Goal: Transaction & Acquisition: Purchase product/service

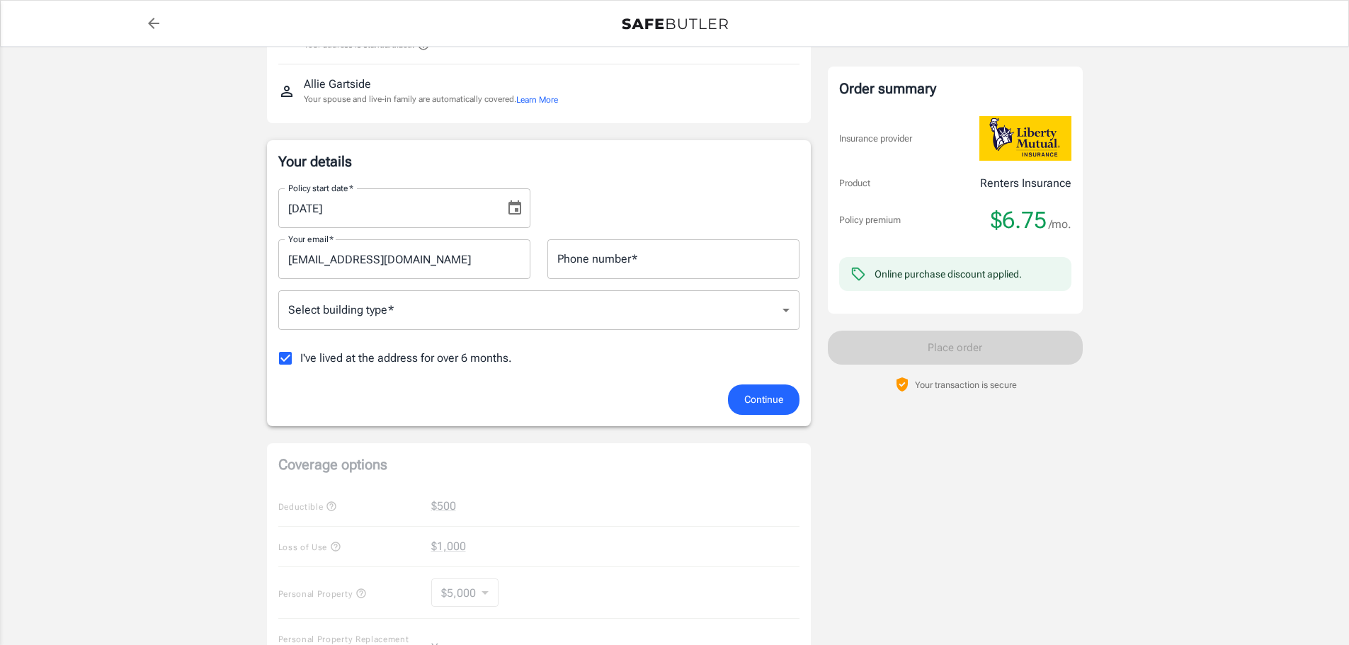
scroll to position [354, 0]
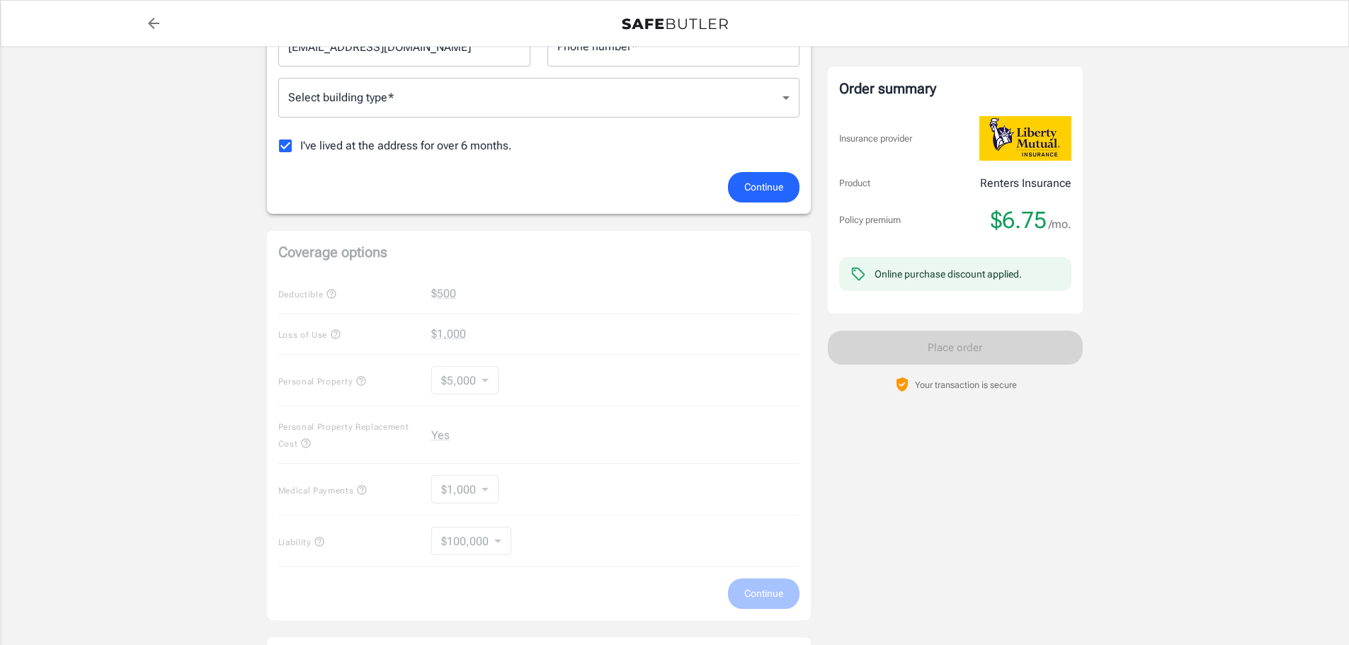
click at [474, 385] on div "Coverage options Deductible $500 Loss of Use $1,000 Personal Property $5,000 50…" at bounding box center [539, 426] width 544 height 390
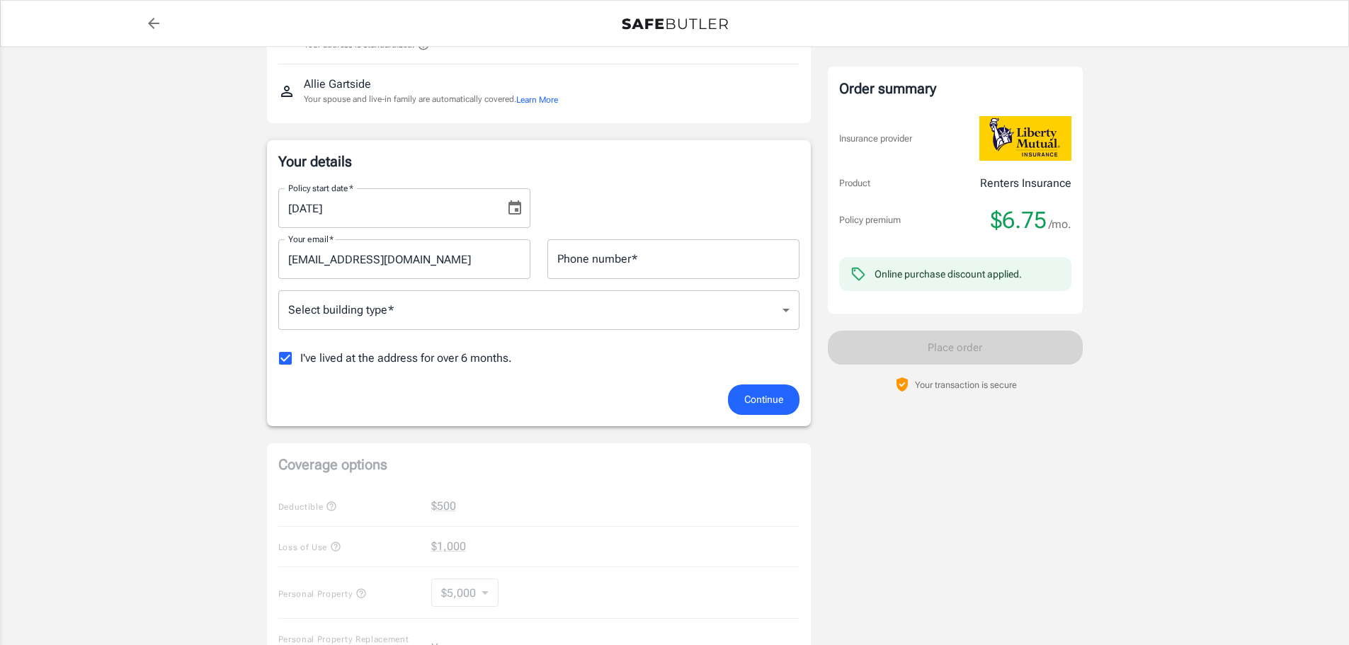
scroll to position [0, 0]
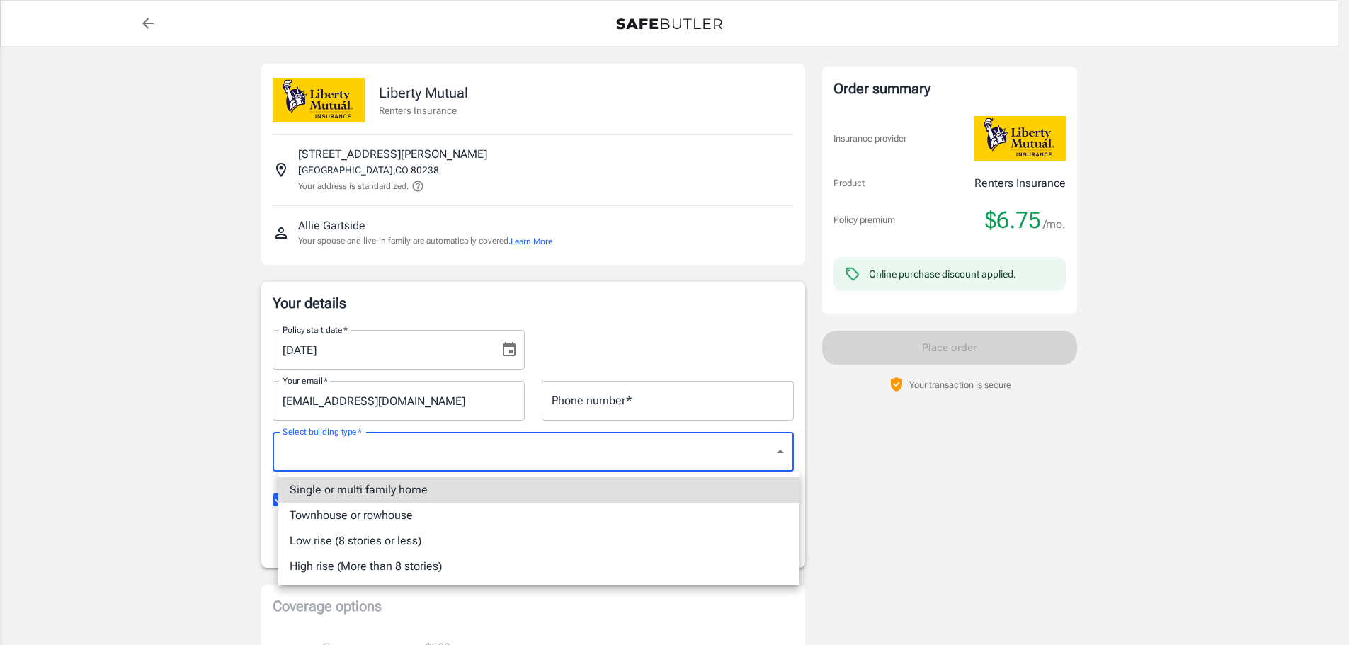
click at [420, 488] on li "Single or multi family home" at bounding box center [538, 489] width 521 height 25
type input "singlefamily"
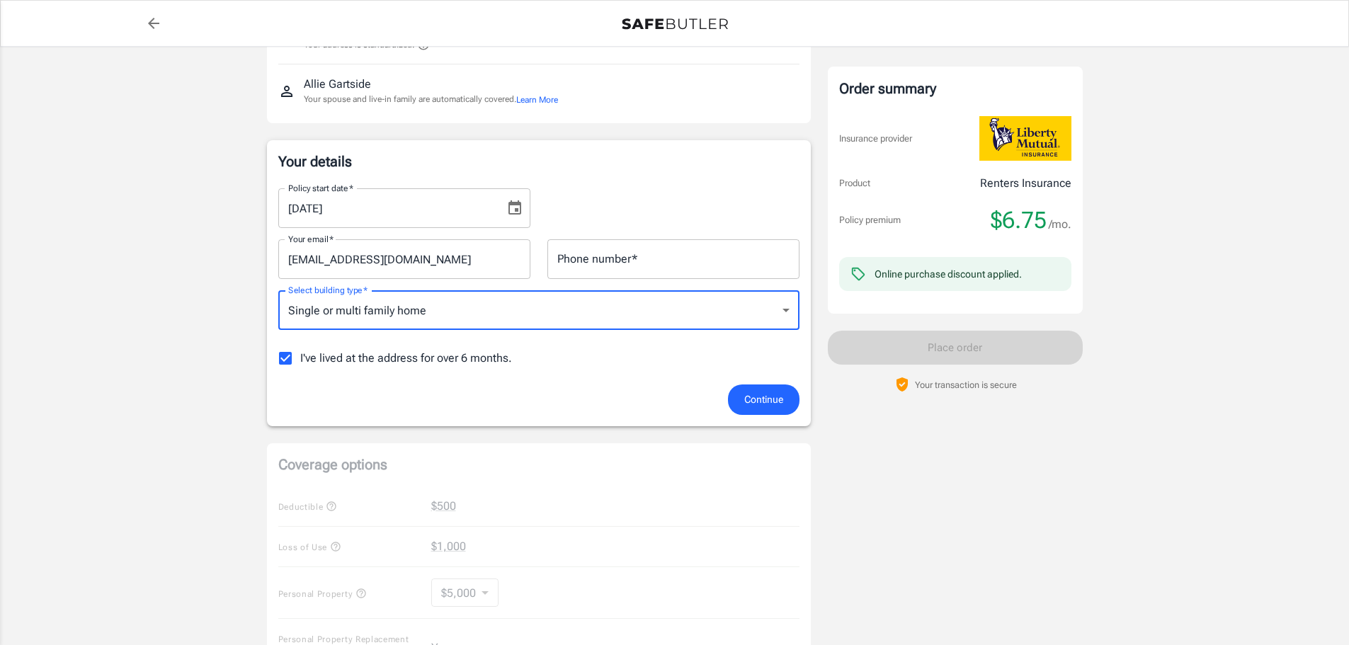
scroll to position [71, 0]
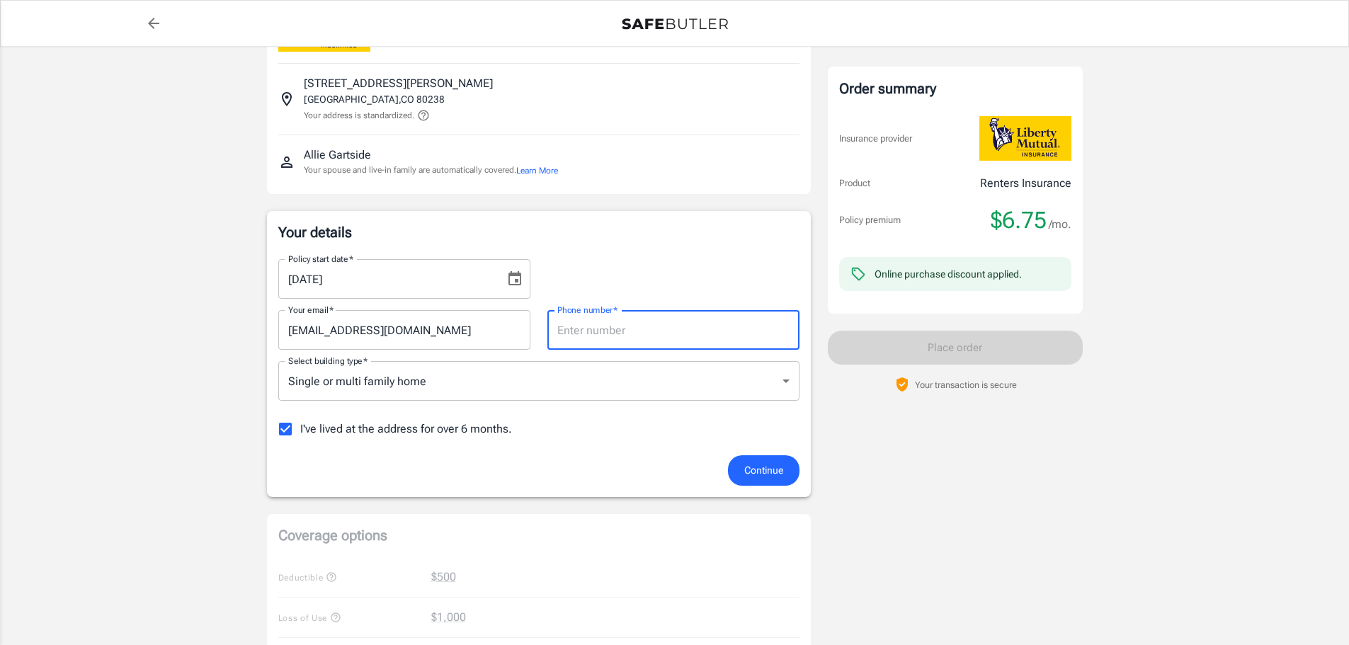
click at [602, 336] on input "Phone number   *" at bounding box center [673, 330] width 252 height 40
type input "6612105368"
click at [676, 436] on div "I've lived at the address for over 6 months." at bounding box center [538, 429] width 521 height 30
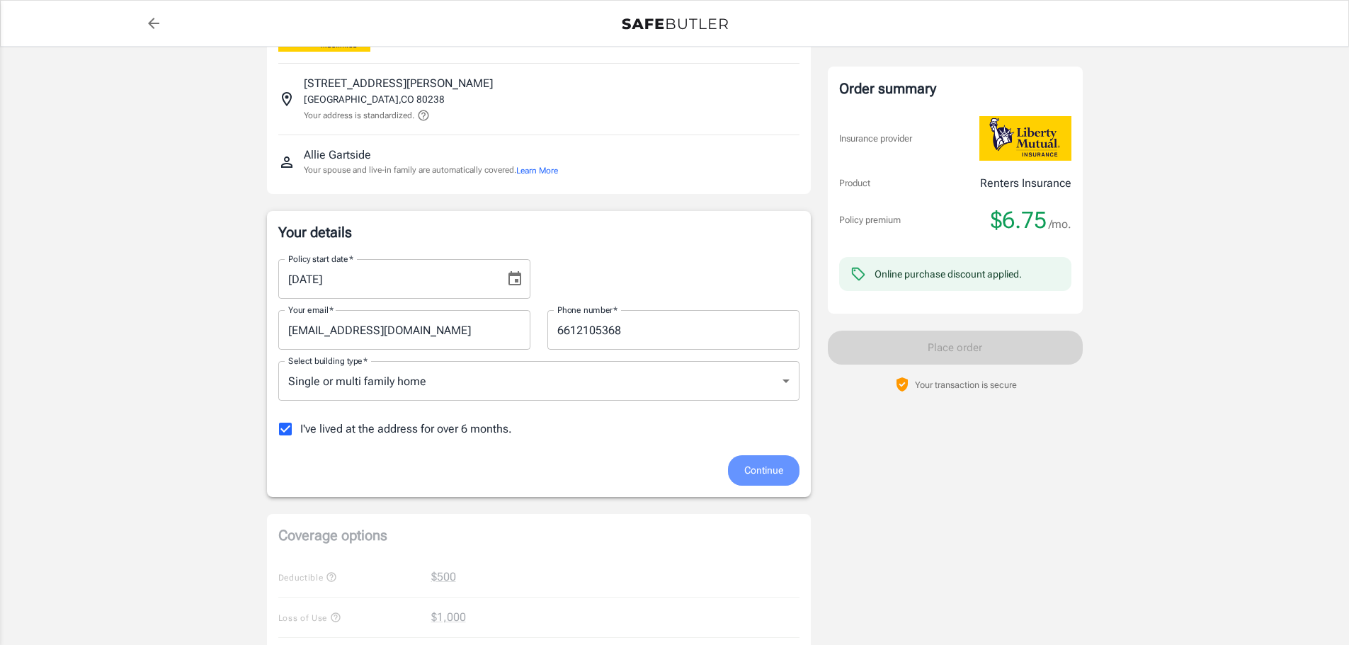
click at [768, 465] on span "Continue" at bounding box center [763, 471] width 39 height 18
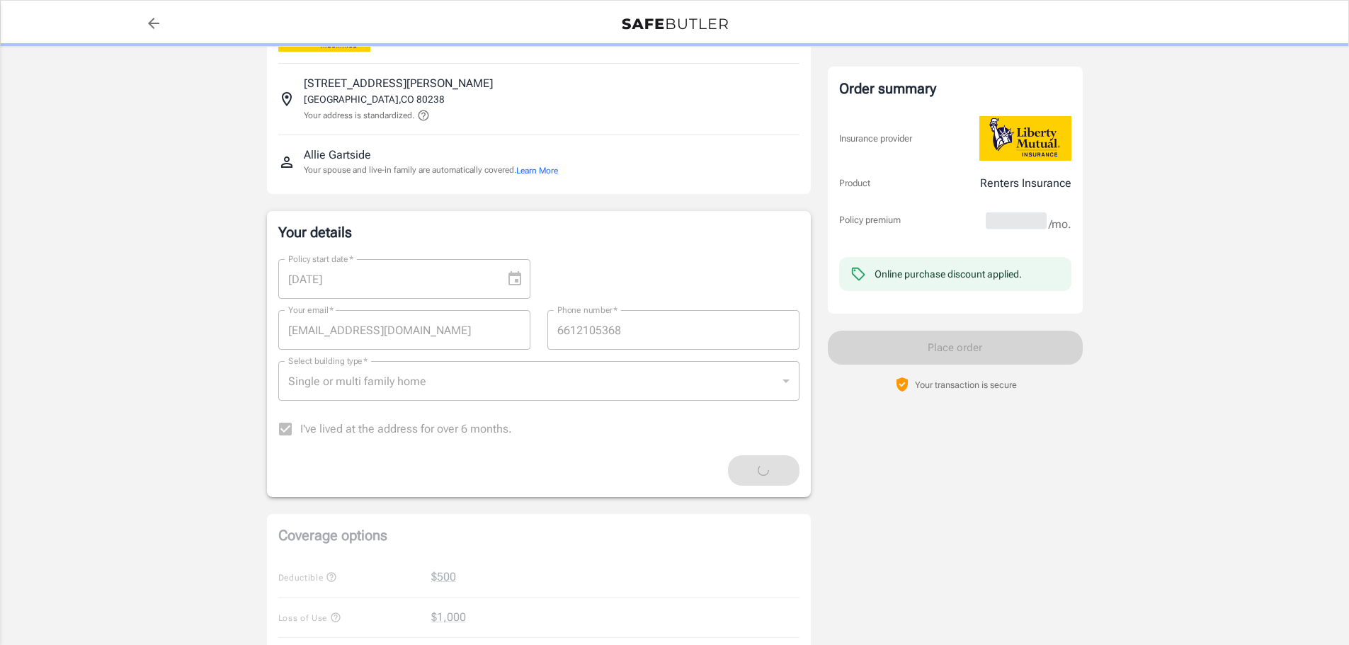
scroll to position [470, 0]
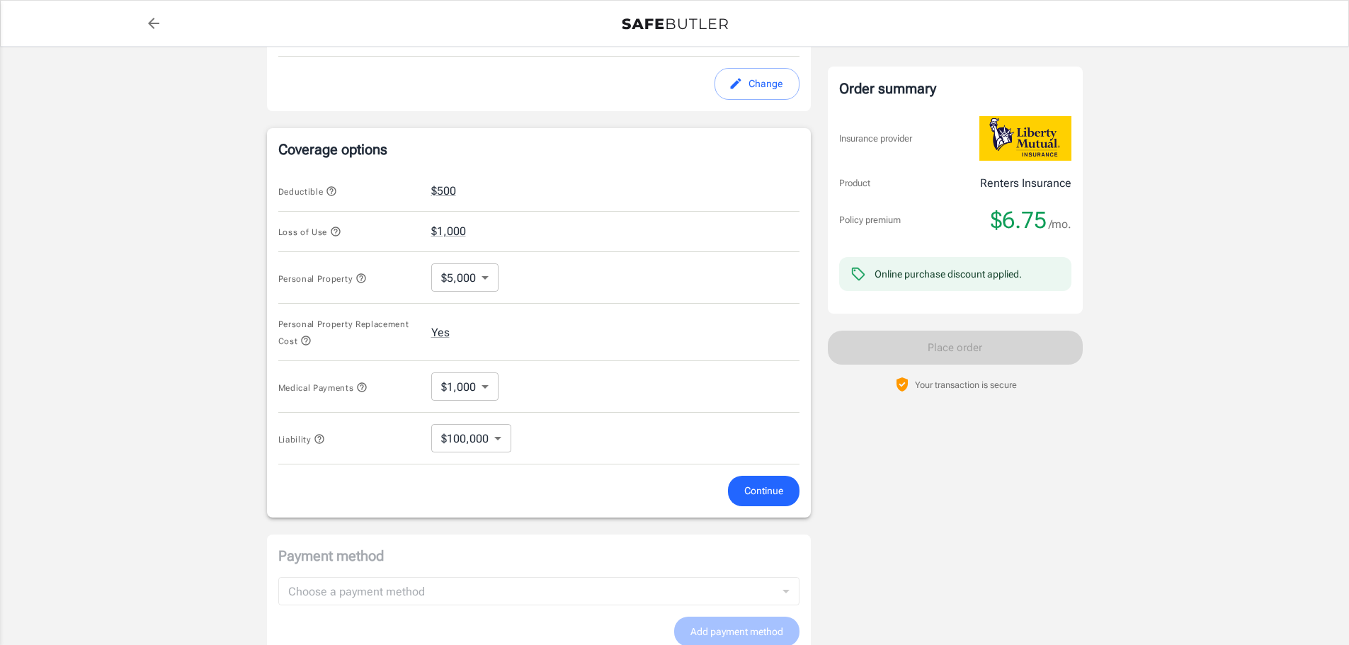
click at [489, 390] on body "Policy premium $ 6.75 /mo Liberty Mutual Renters Insurance [STREET_ADDRESS][PER…" at bounding box center [674, 206] width 1349 height 1352
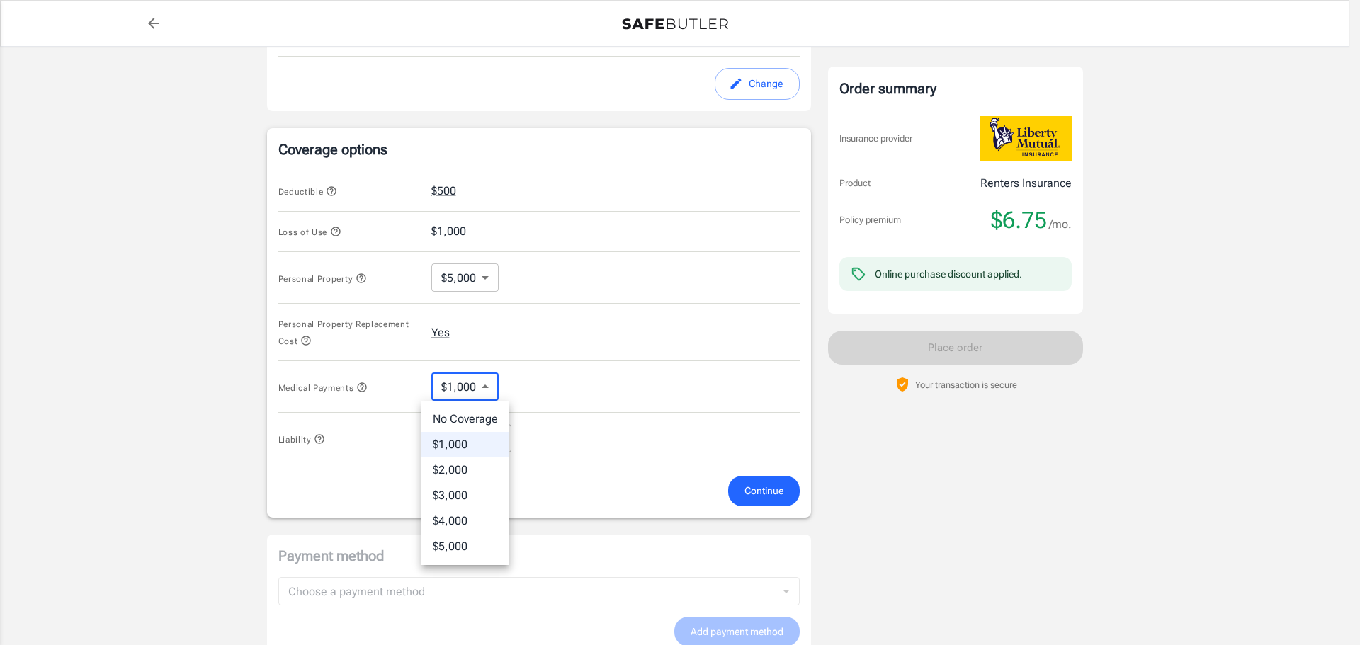
click at [489, 390] on div at bounding box center [680, 322] width 1360 height 645
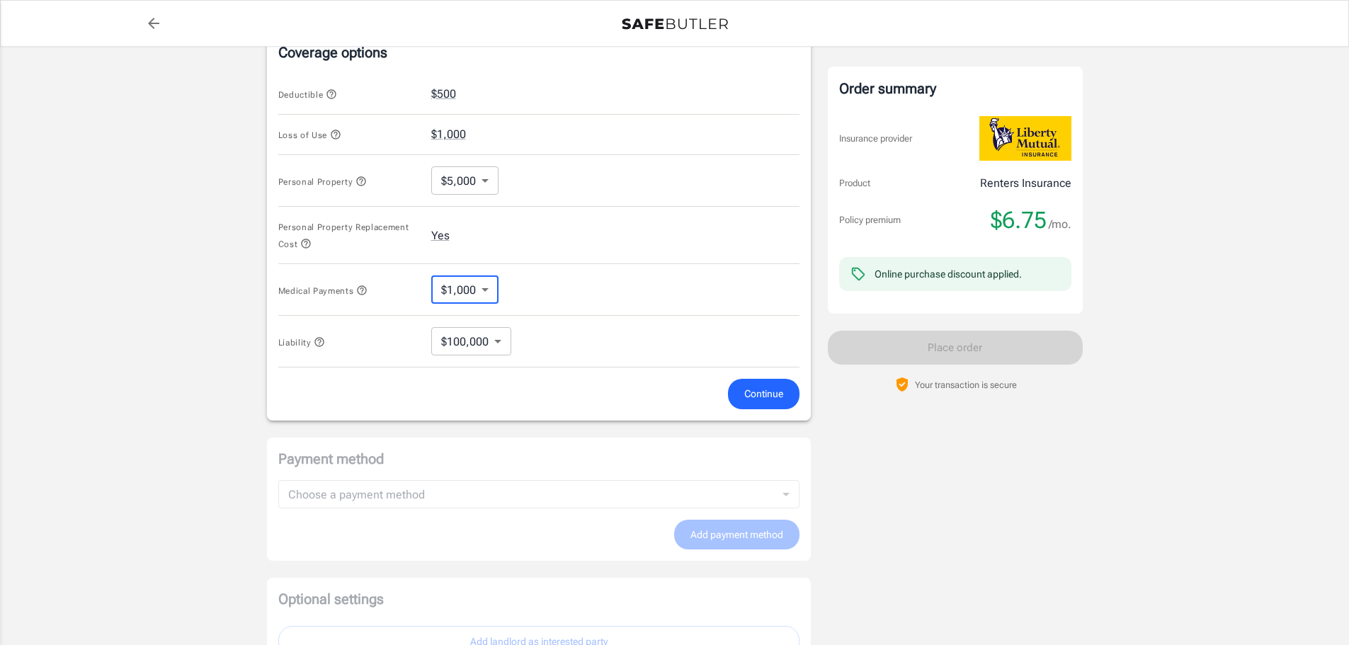
scroll to position [496, 0]
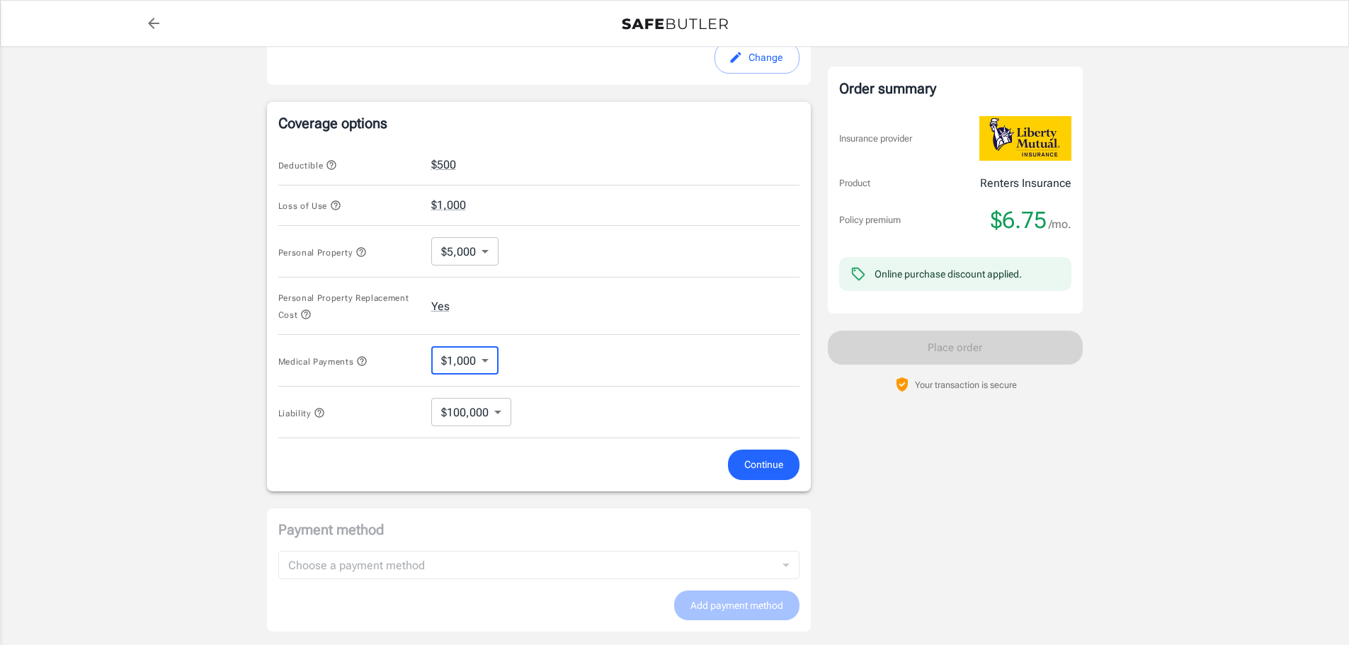
click at [322, 409] on icon "button" at bounding box center [319, 412] width 11 height 11
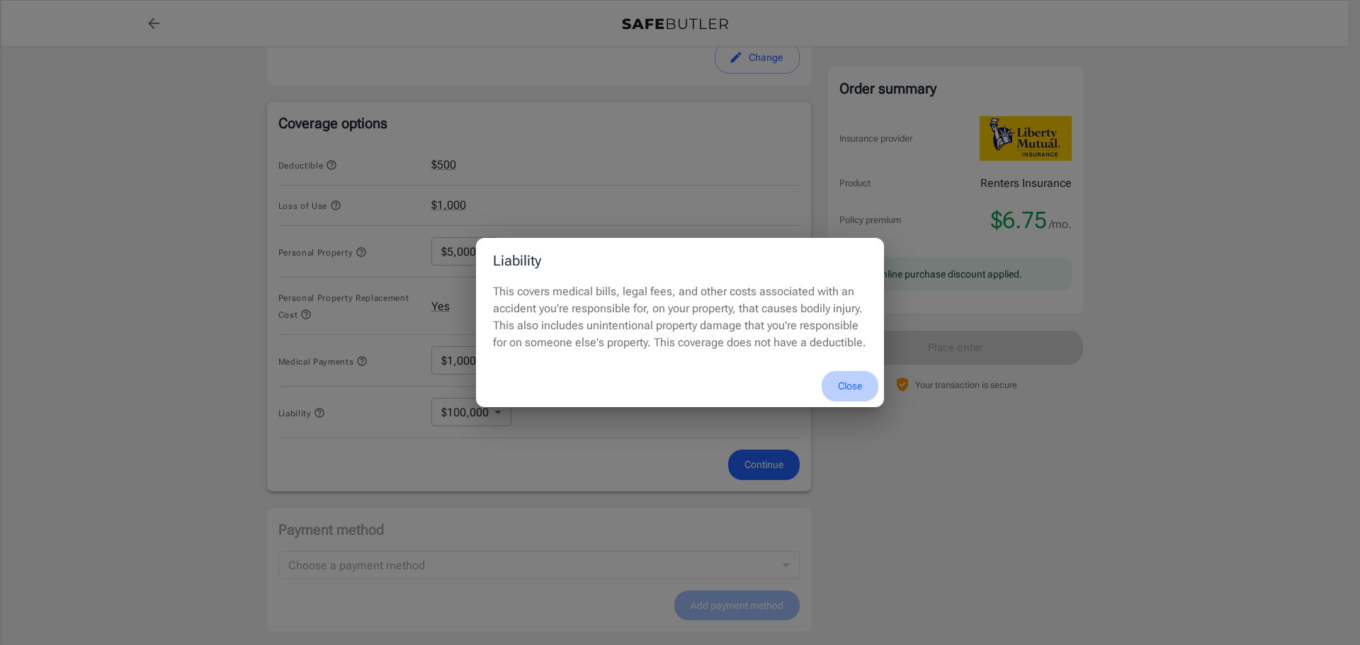
click at [854, 380] on button "Close" at bounding box center [850, 386] width 57 height 30
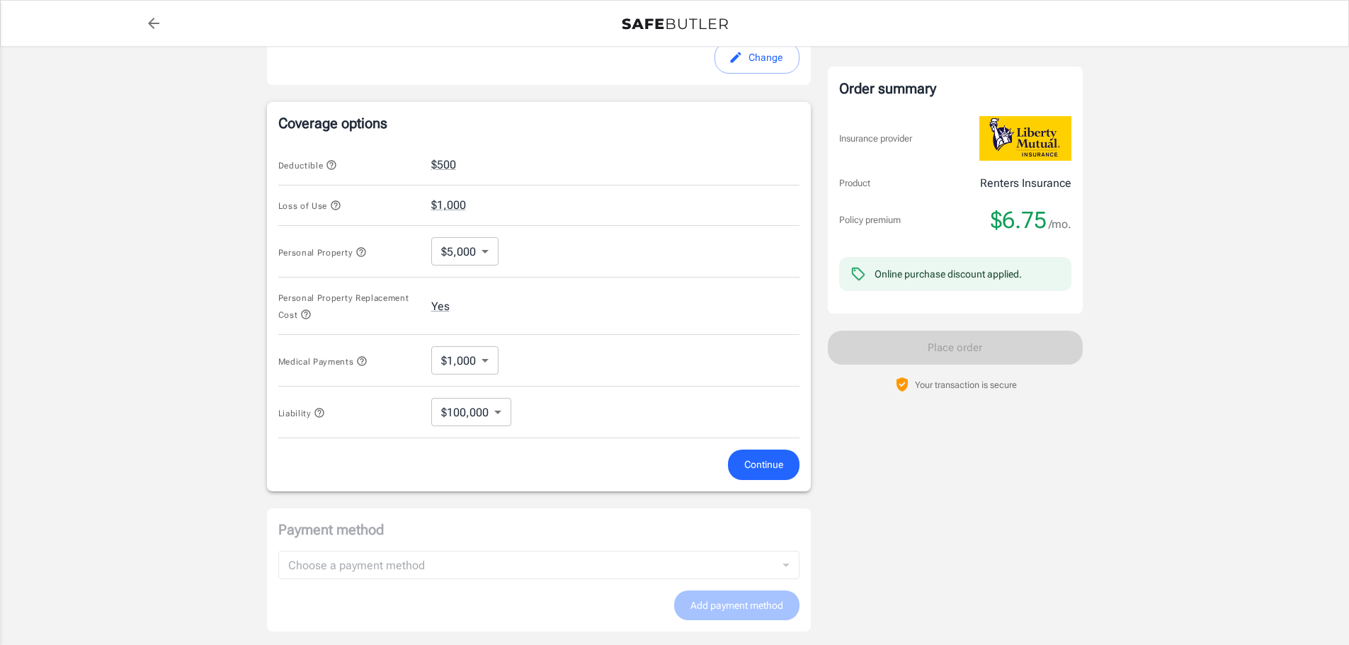
click at [303, 311] on icon "button" at bounding box center [305, 314] width 9 height 9
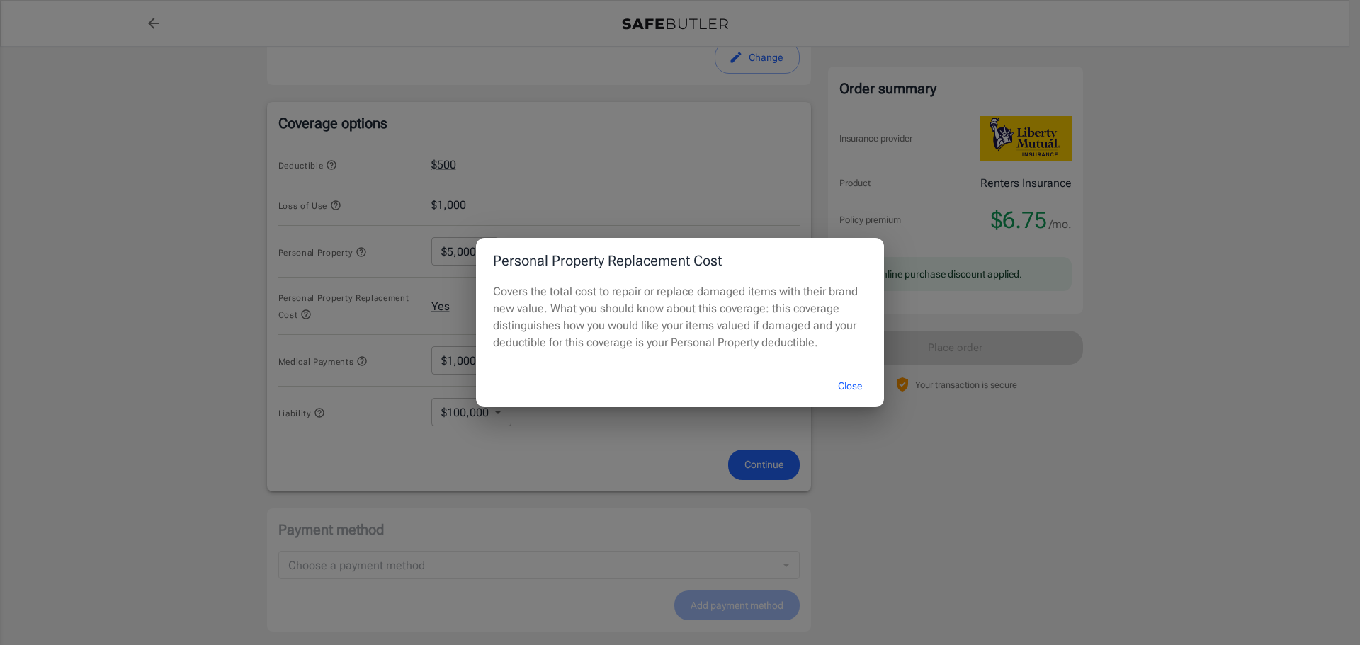
click at [843, 385] on button "Close" at bounding box center [850, 386] width 57 height 30
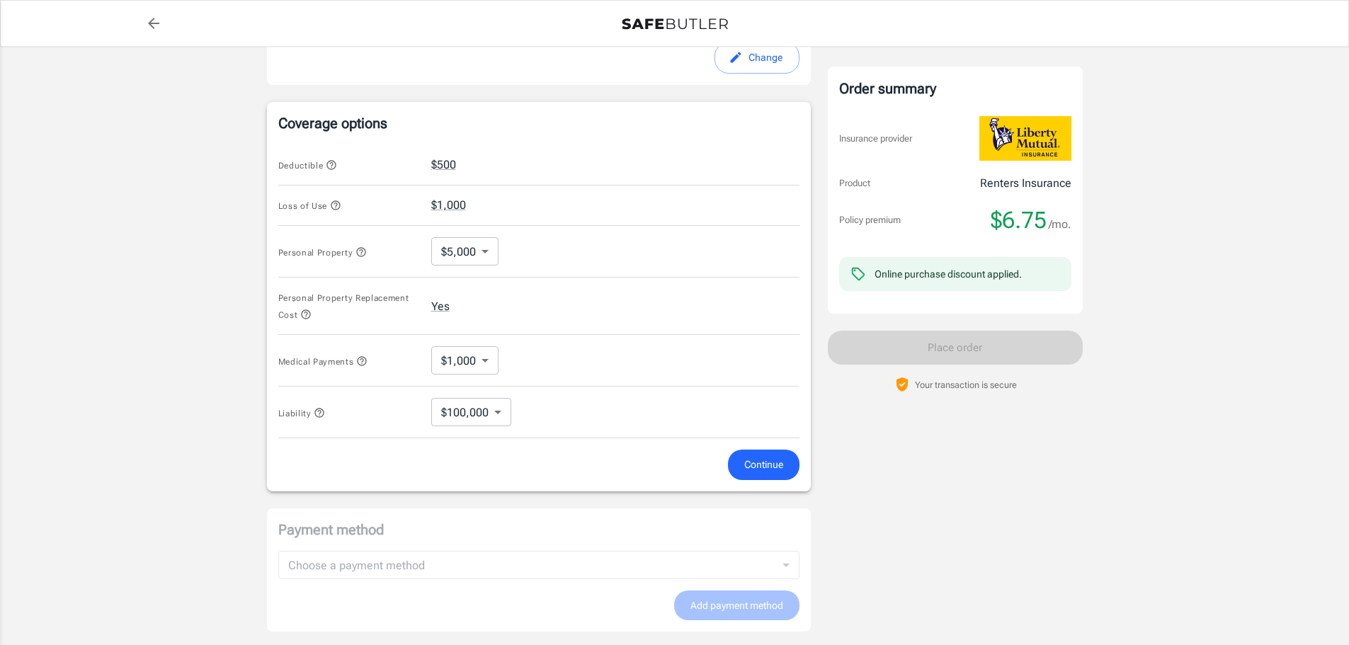
click at [483, 253] on body "Policy premium $ 6.75 /mo Liberty Mutual Renters Insurance [STREET_ADDRESS][PER…" at bounding box center [674, 180] width 1349 height 1352
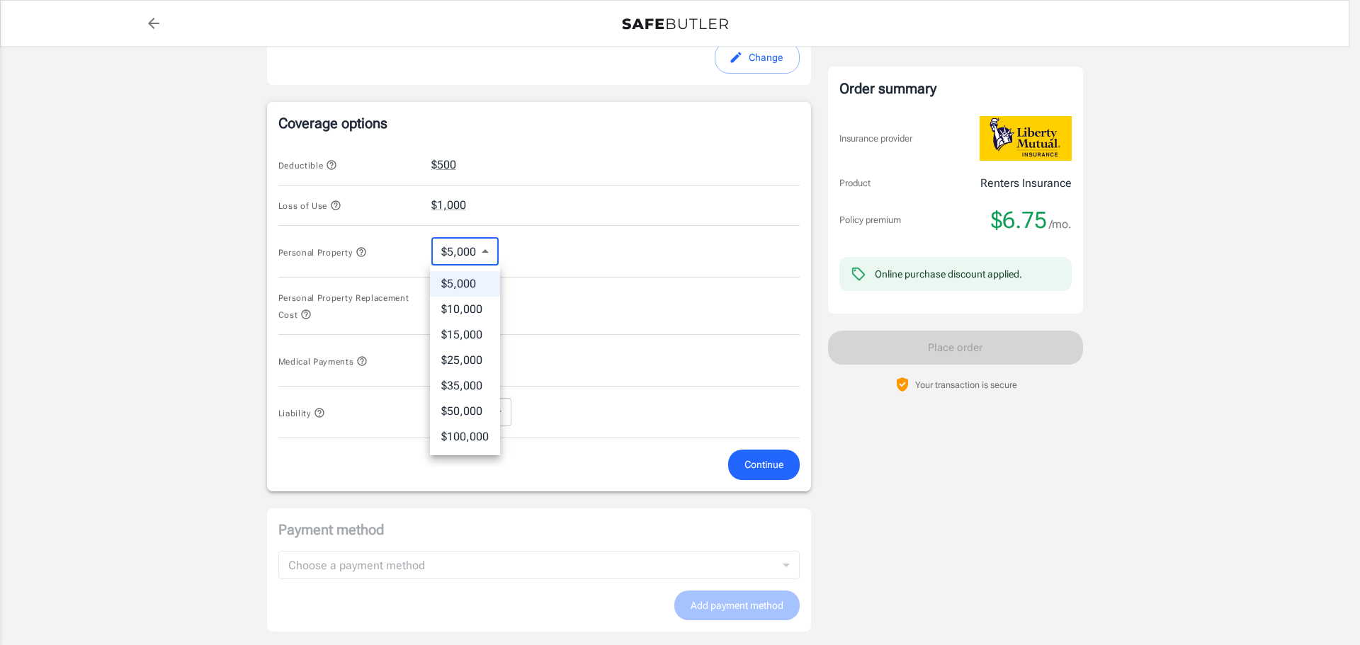
click at [479, 300] on li "$10,000" at bounding box center [465, 309] width 70 height 25
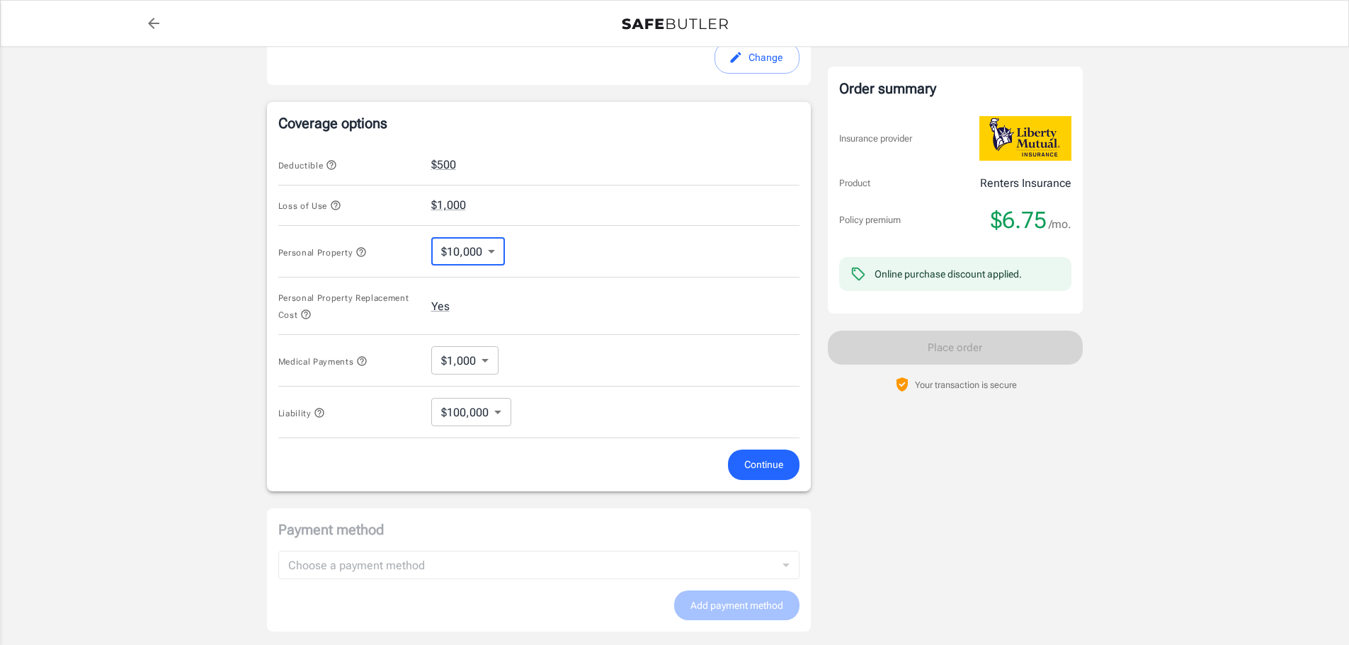
click at [817, 348] on div "Liberty Mutual Renters Insurance [STREET_ADDRESS][PERSON_NAME] Your address is …" at bounding box center [675, 154] width 816 height 1172
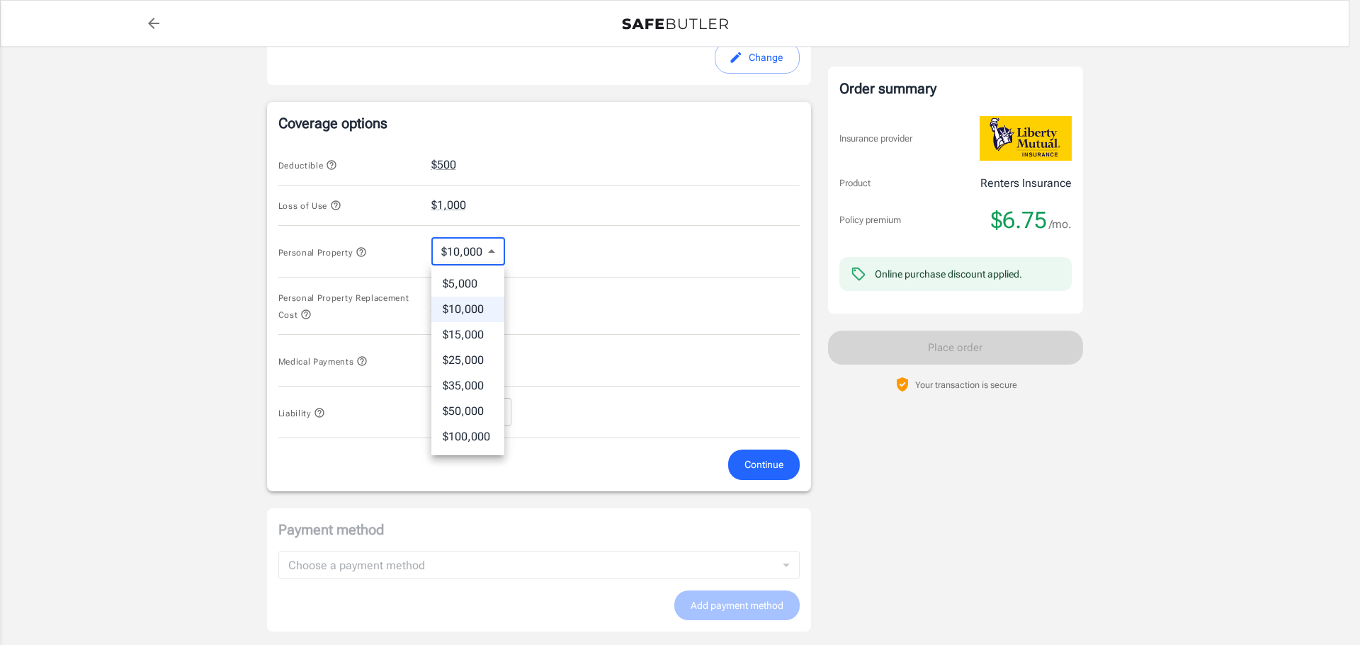
click at [493, 254] on body "Policy premium $ 6.75 /mo Liberty Mutual Renters Insurance [STREET_ADDRESS][PER…" at bounding box center [680, 180] width 1360 height 1352
click at [486, 336] on li "$15,000" at bounding box center [467, 334] width 73 height 25
type input "15000"
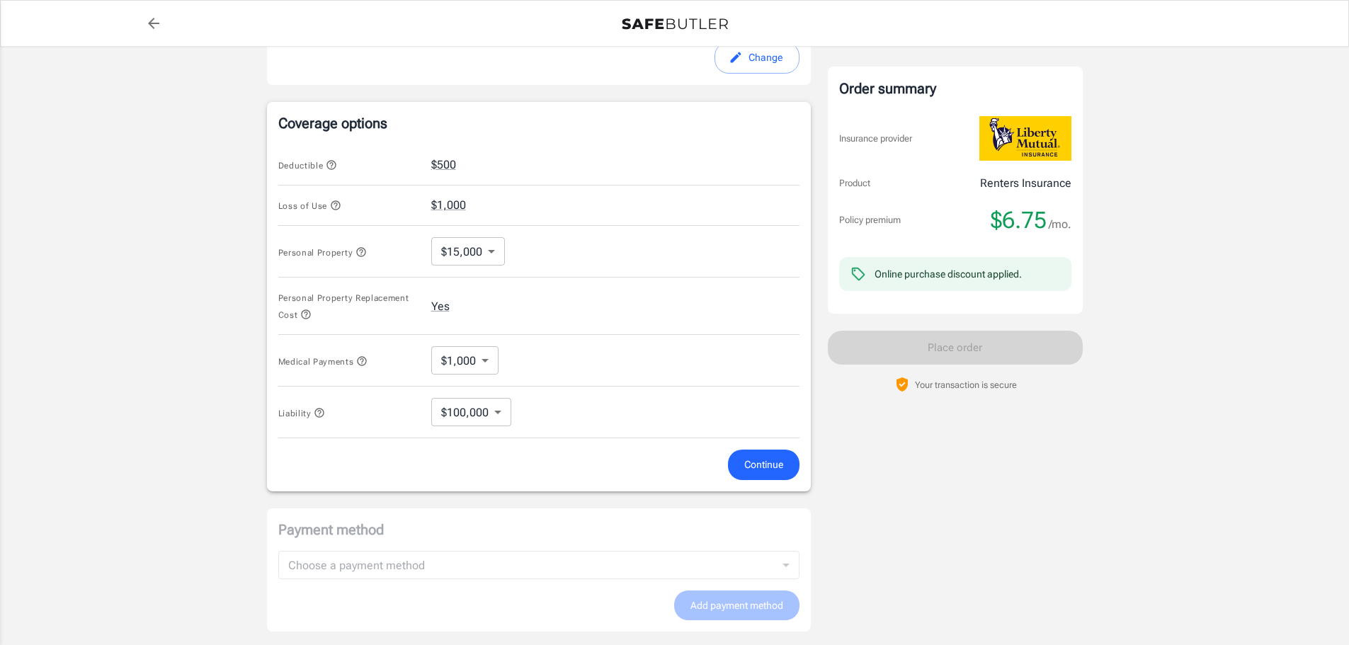
click at [850, 392] on div "Your transaction is secure" at bounding box center [955, 384] width 255 height 17
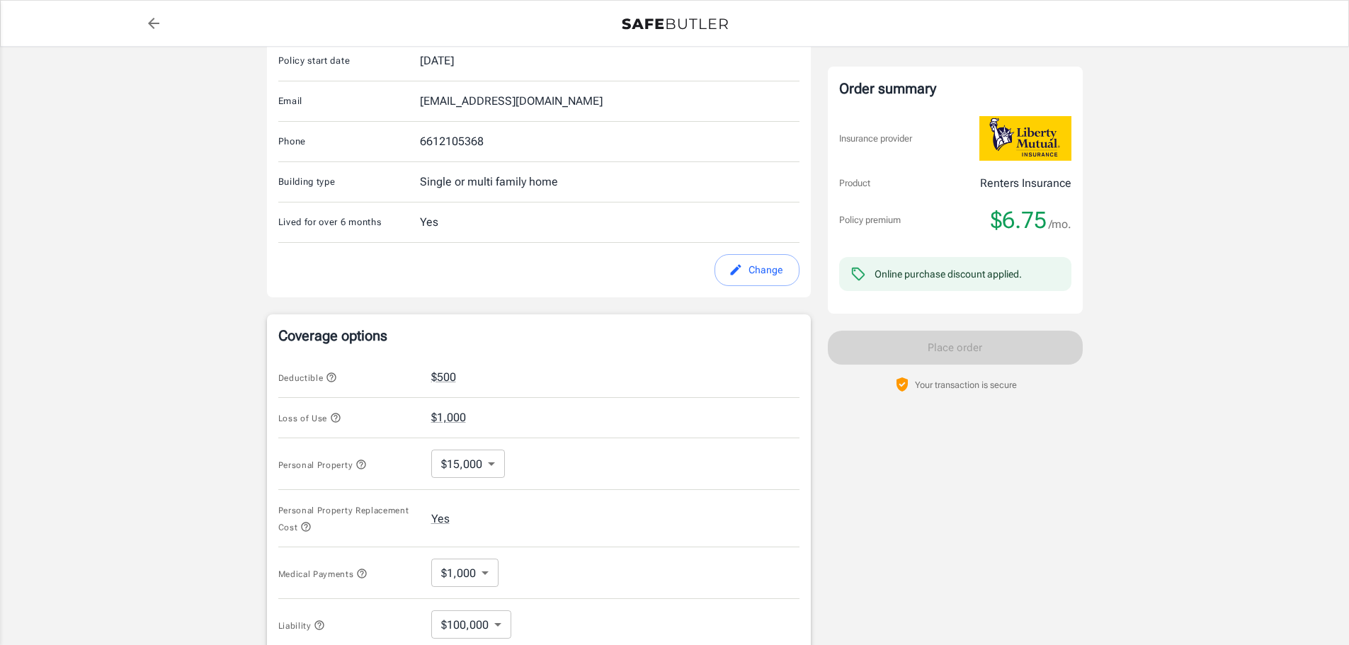
scroll to position [637, 0]
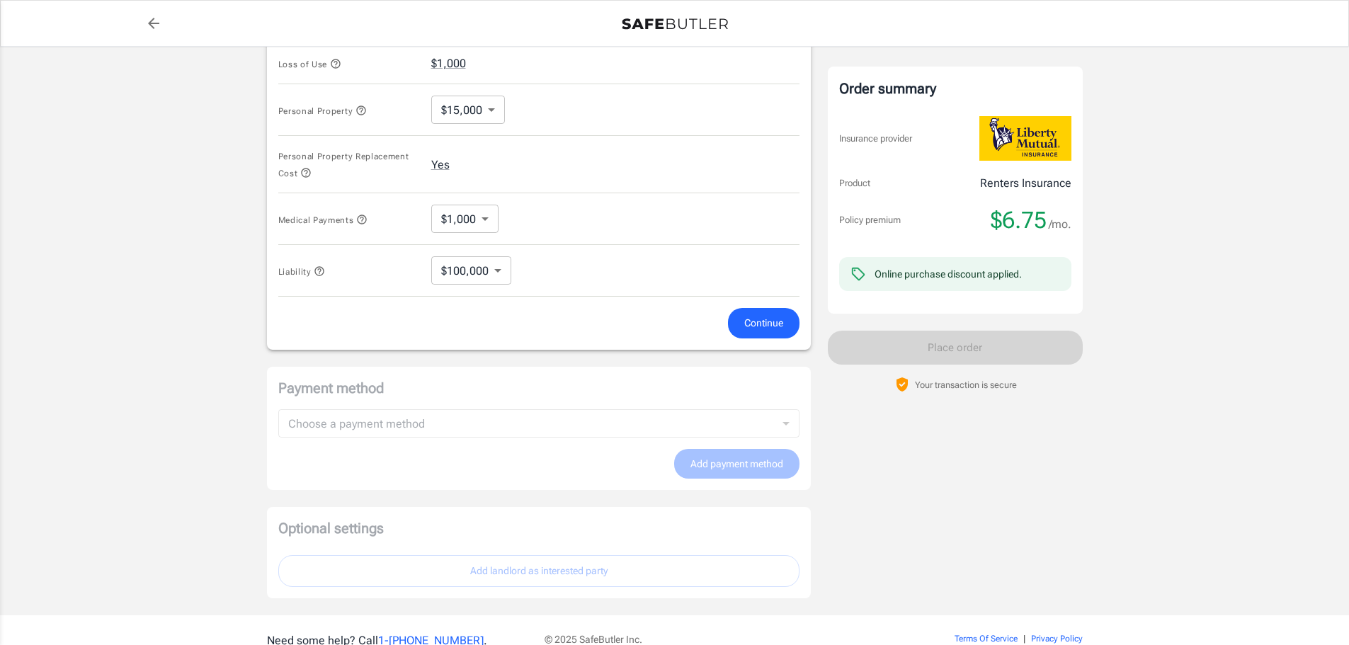
click at [746, 326] on span "Continue" at bounding box center [763, 323] width 39 height 18
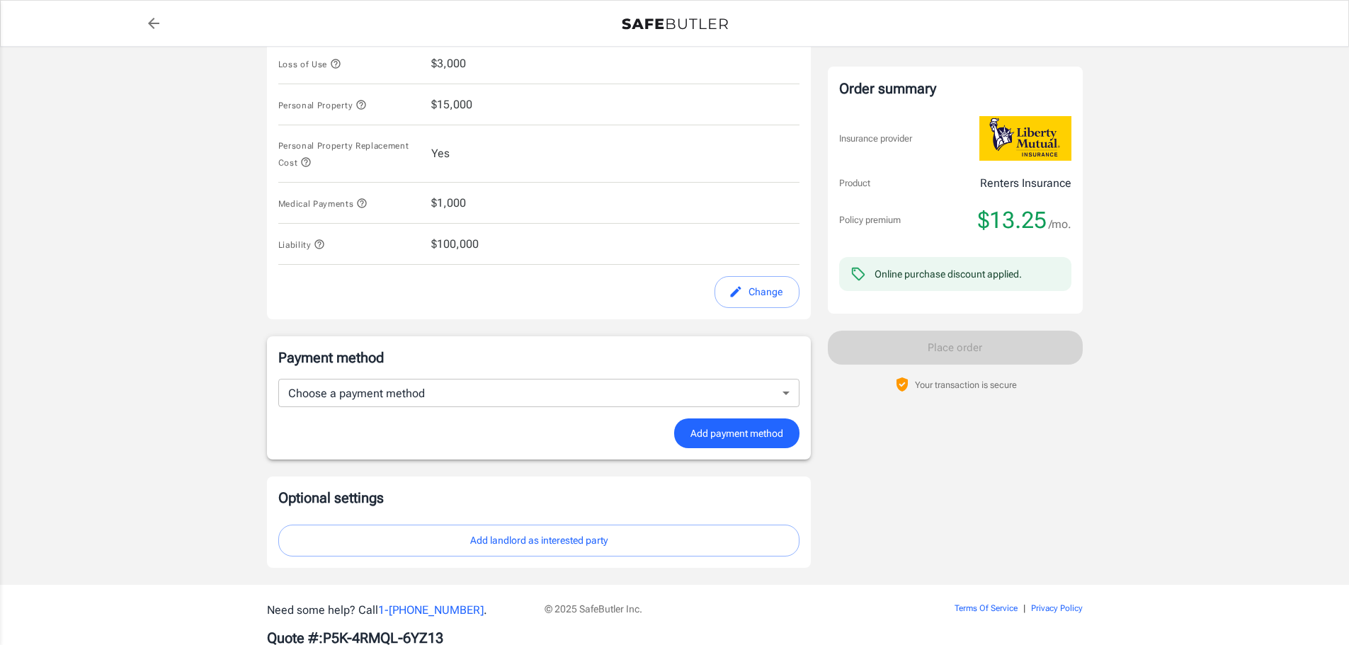
scroll to position [676, 0]
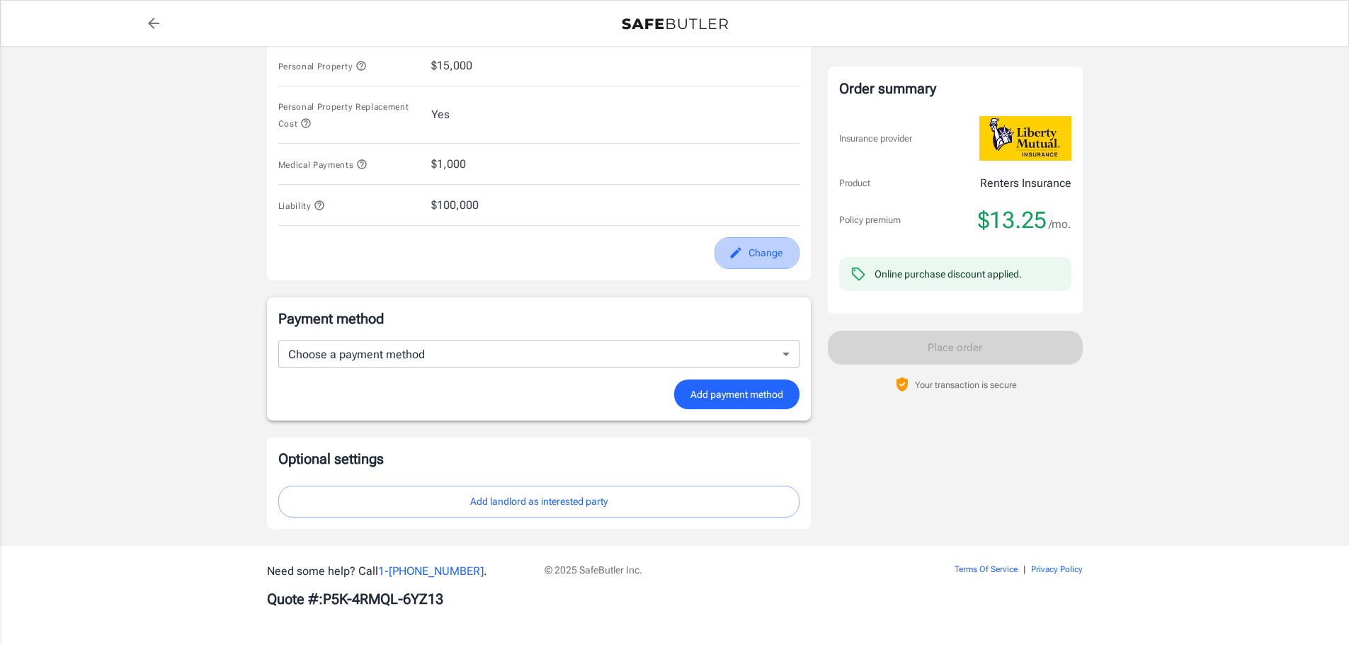
click at [746, 254] on button "Change" at bounding box center [757, 253] width 85 height 32
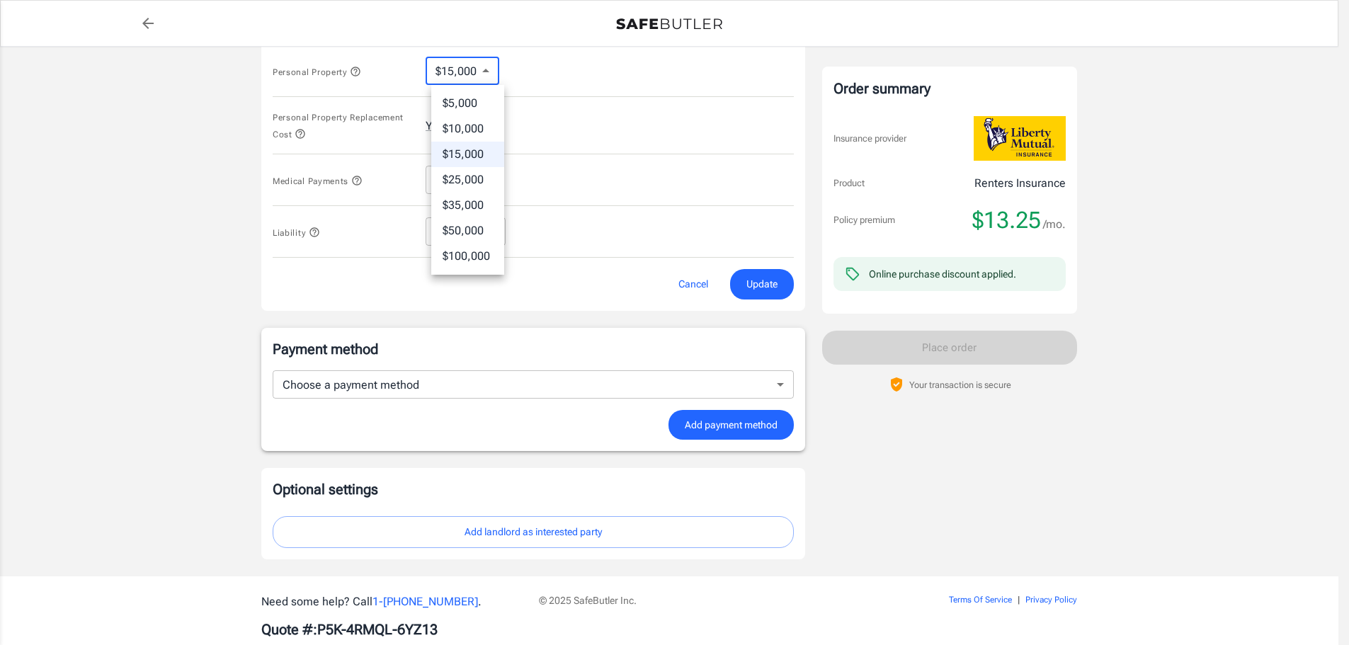
click at [475, 81] on body "Policy premium $ 13.25 /mo Liberty Mutual Renters Insurance [STREET_ADDRESS][PE…" at bounding box center [674, 0] width 1349 height 1352
click at [473, 127] on li "$10,000" at bounding box center [467, 128] width 73 height 25
type input "10000"
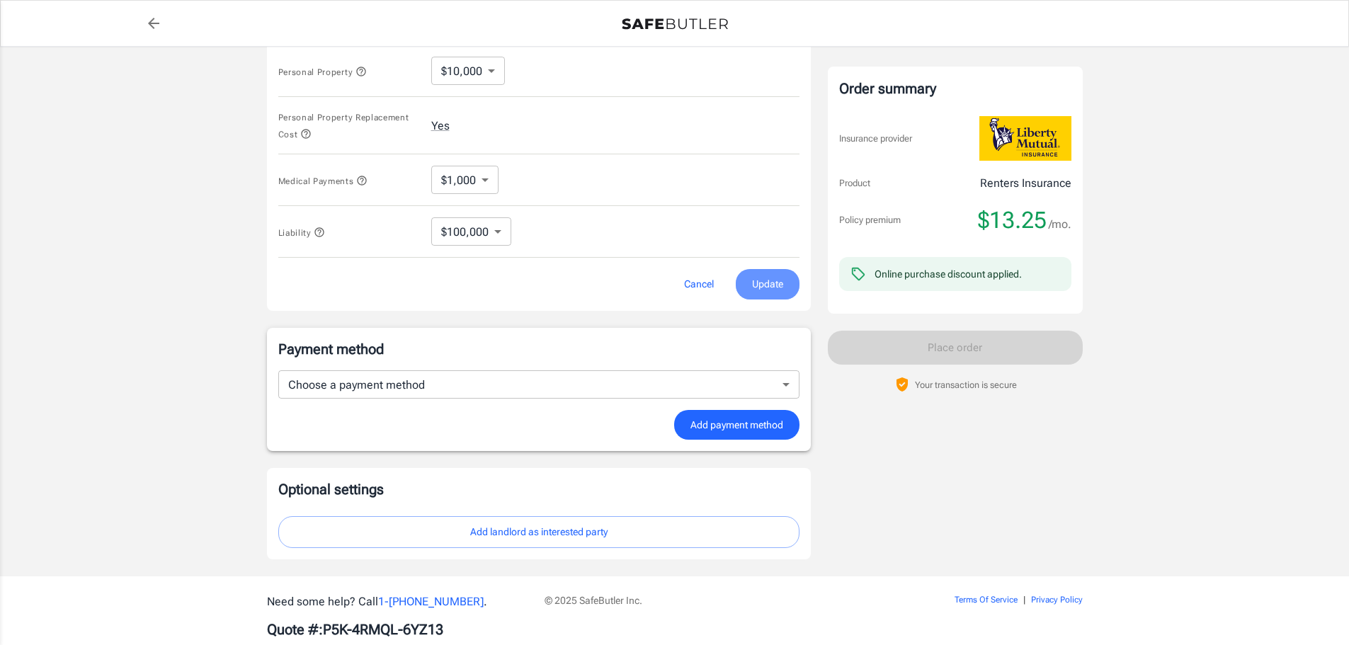
click at [762, 290] on span "Update" at bounding box center [767, 285] width 31 height 18
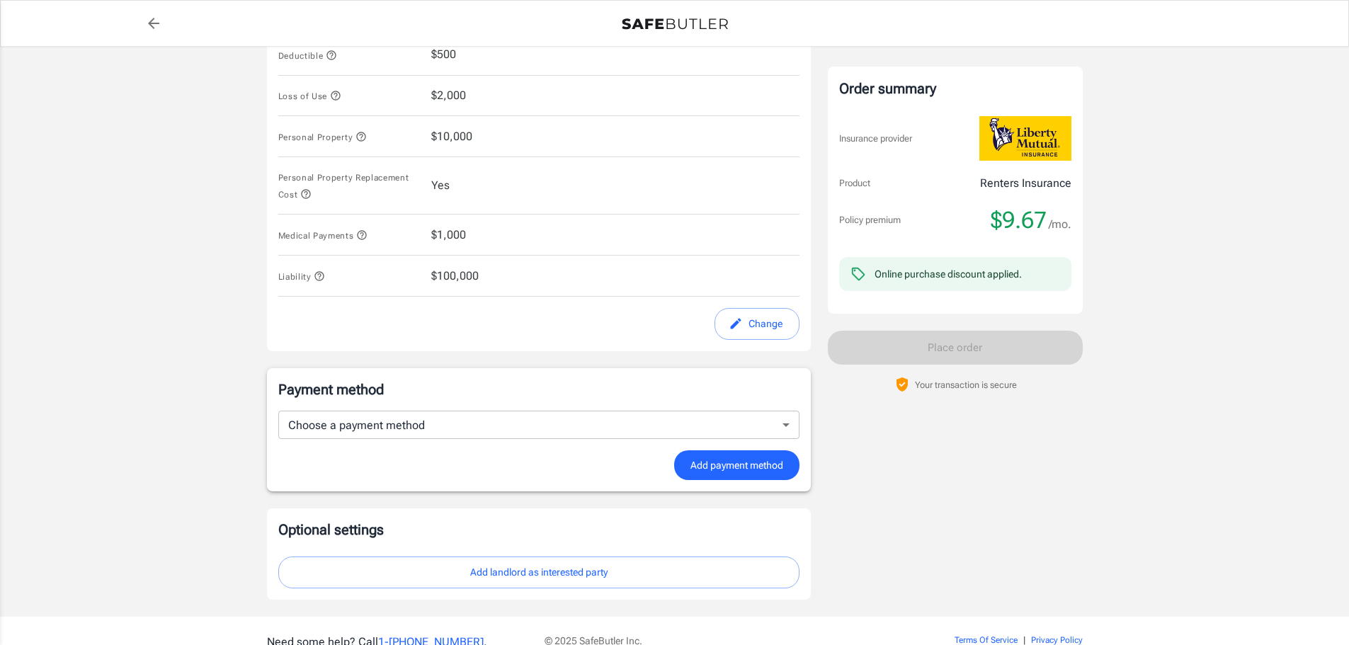
scroll to position [535, 0]
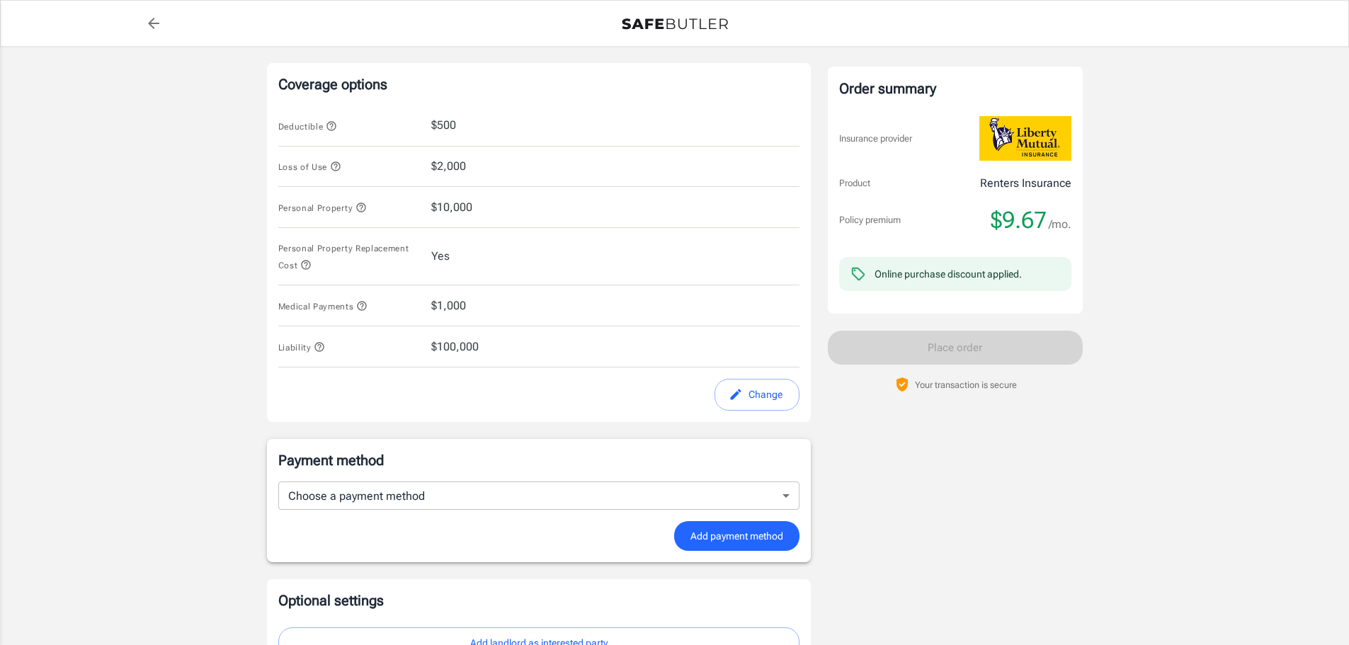
click at [360, 210] on icon "button" at bounding box center [361, 207] width 11 height 11
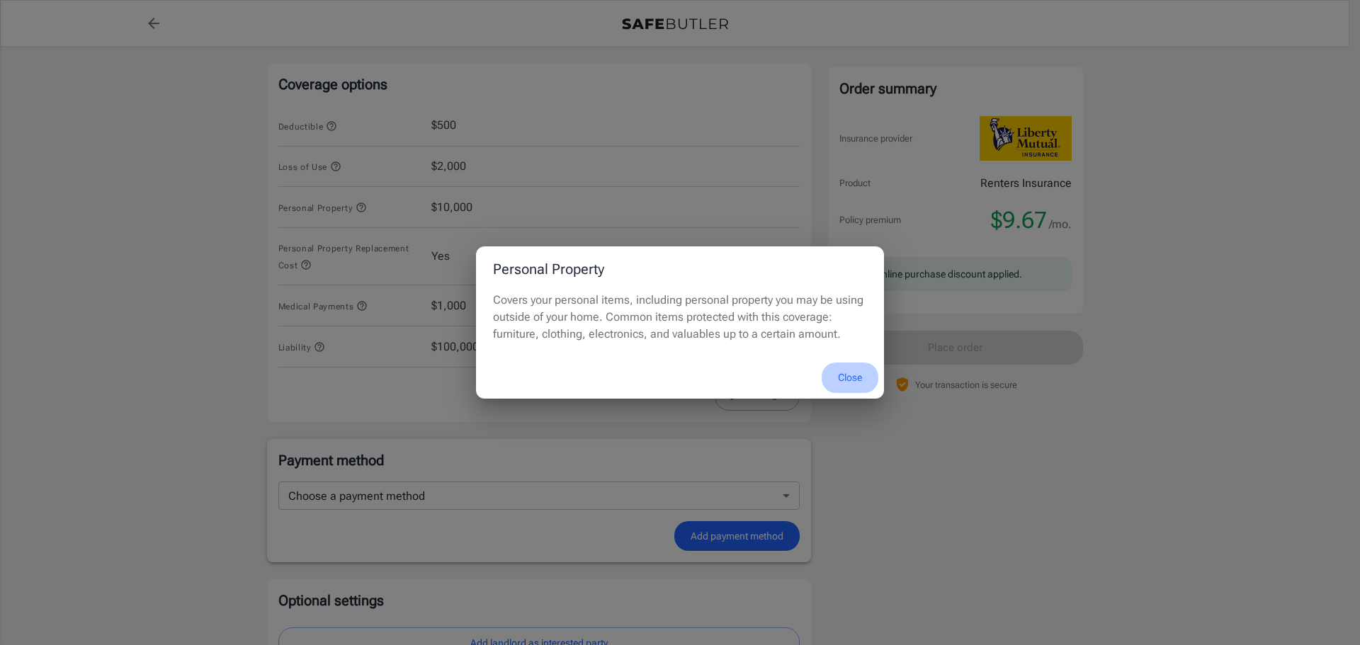
click at [850, 379] on button "Close" at bounding box center [850, 378] width 57 height 30
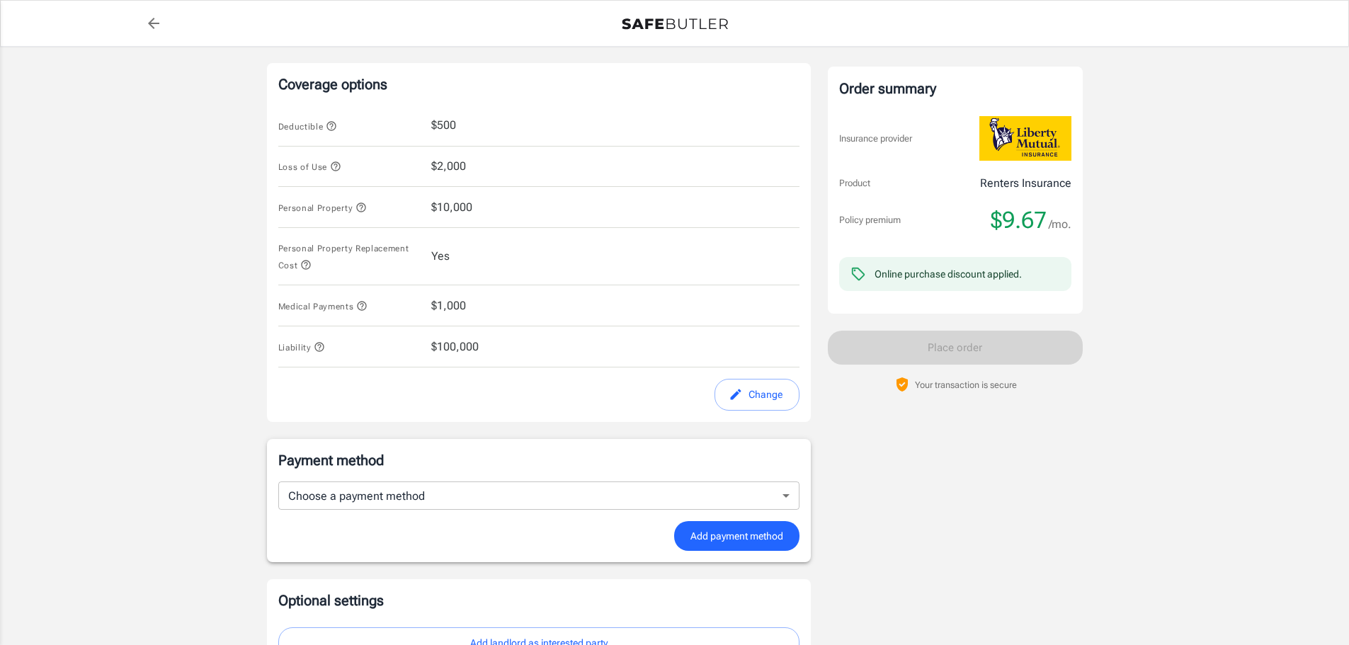
scroll to position [676, 0]
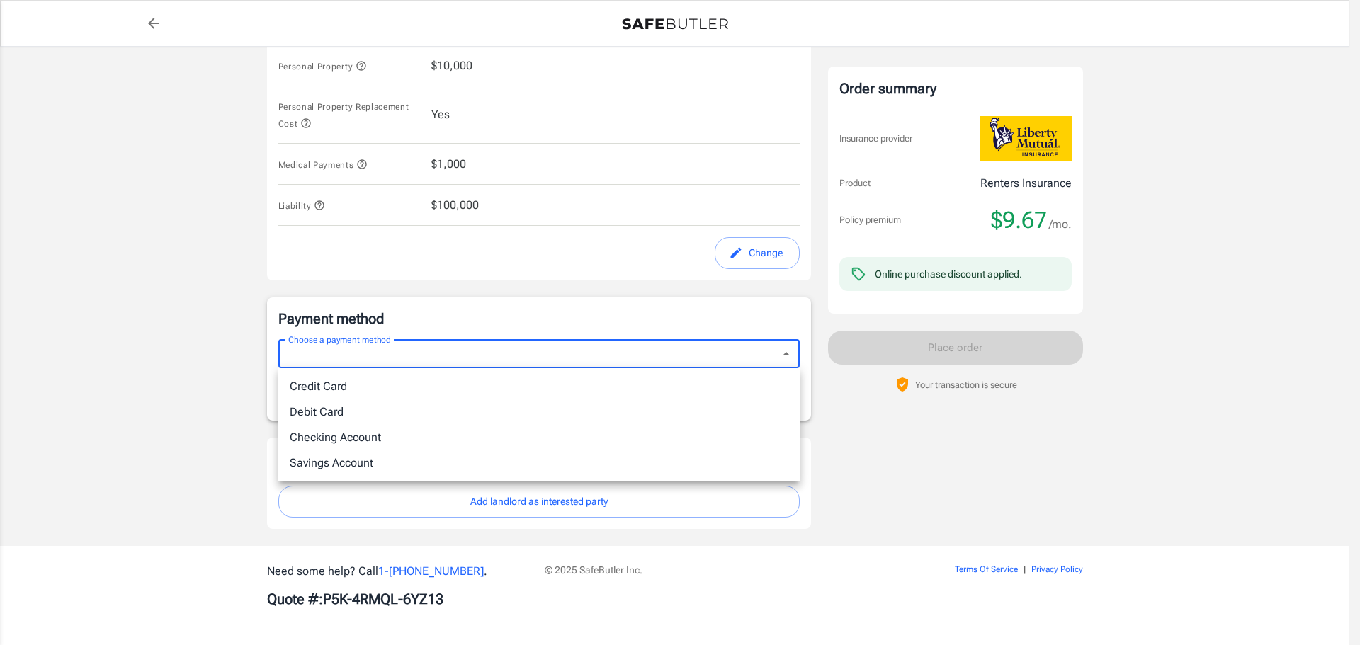
click at [627, 388] on li "Credit Card" at bounding box center [538, 386] width 521 height 25
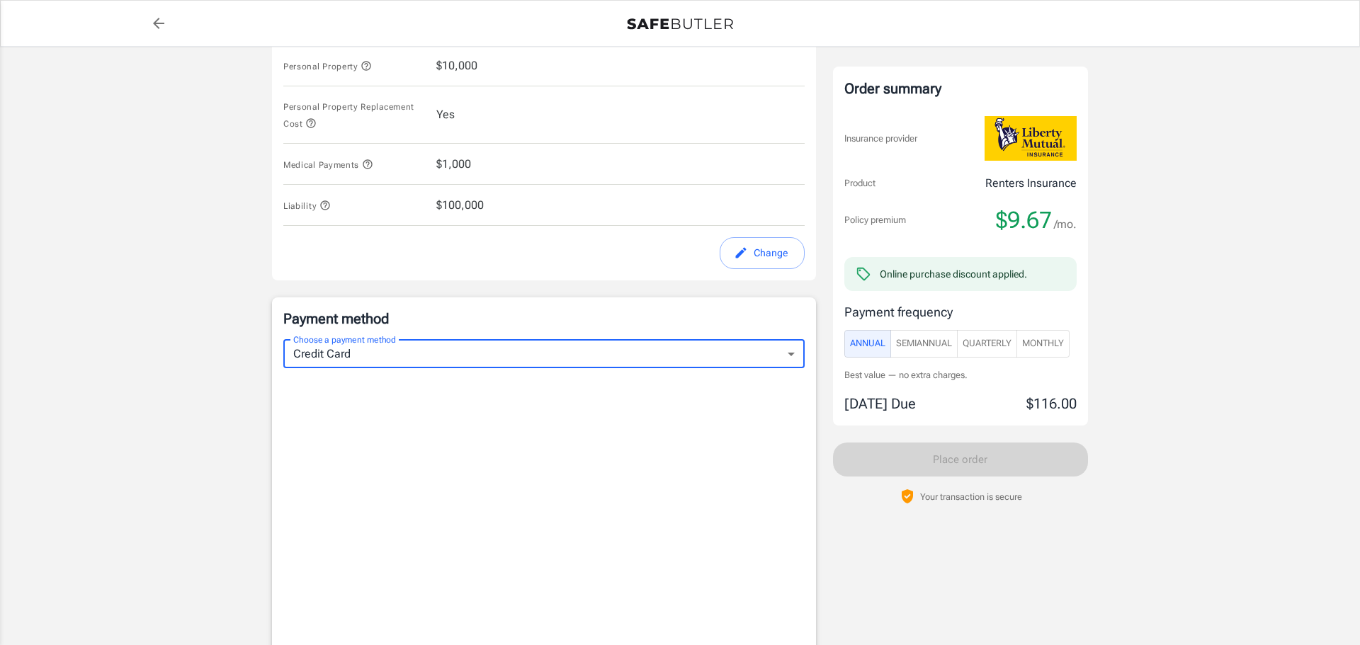
click at [609, 351] on body "Policy premium $ 9.67 /mo Liberty Mutual Renters Insurance [STREET_ADDRESS][PER…" at bounding box center [680, 164] width 1360 height 1681
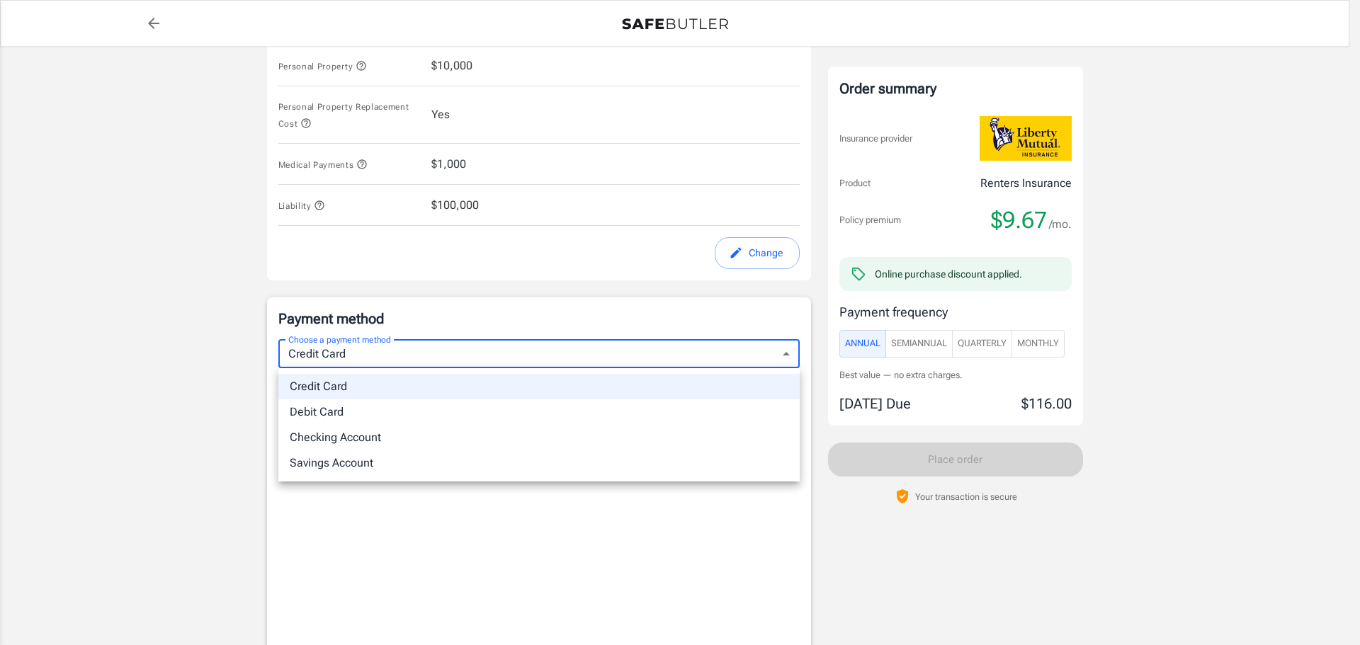
click at [538, 413] on li "Debit Card" at bounding box center [538, 411] width 521 height 25
type input "debit"
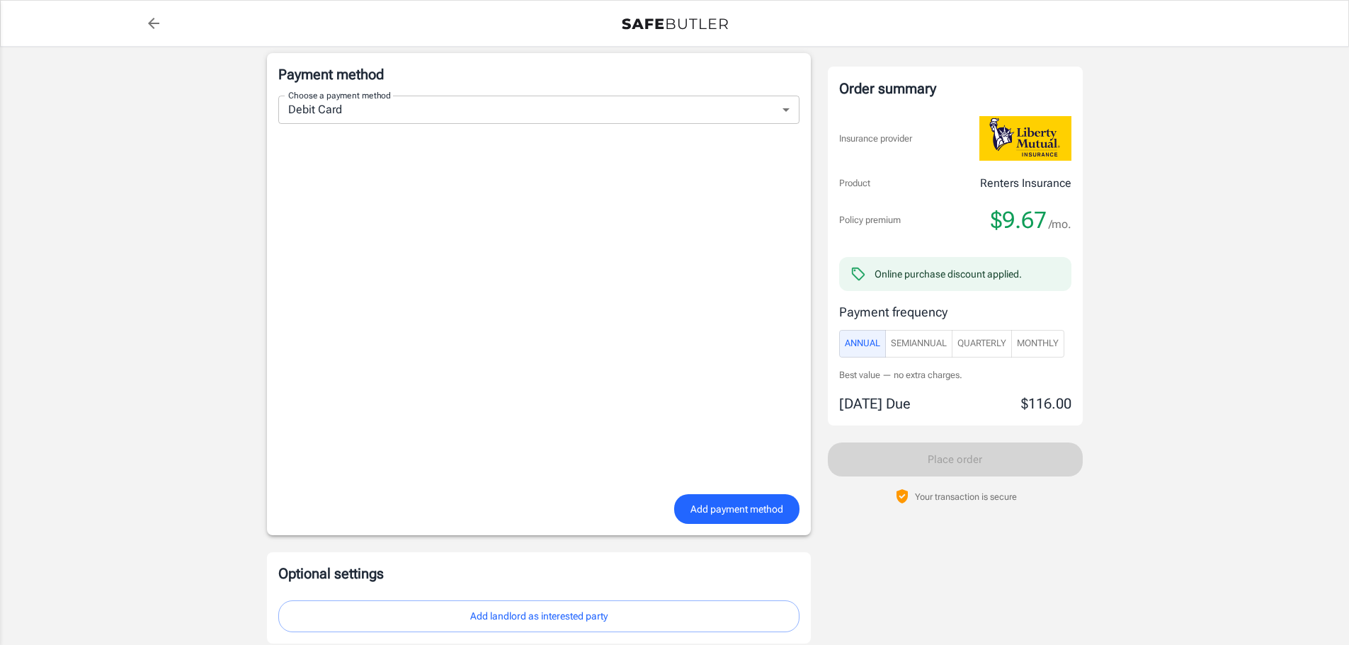
scroll to position [1035, 0]
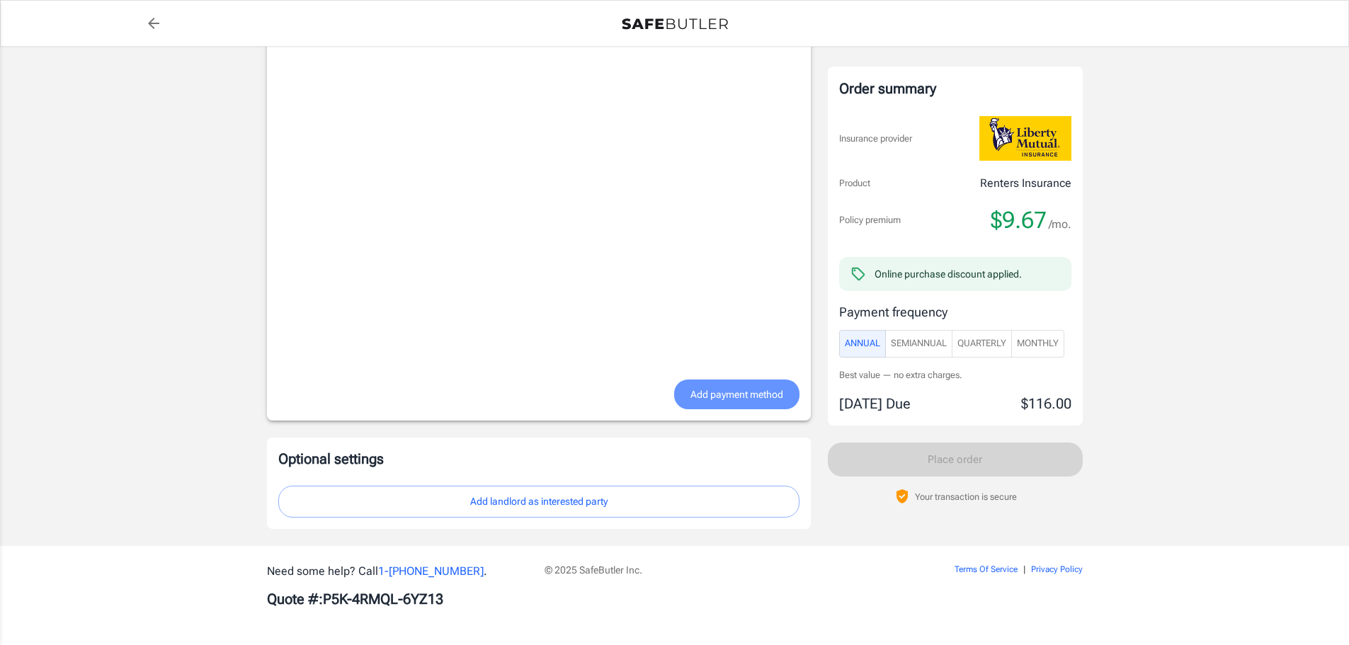
click at [712, 396] on span "Add payment method" at bounding box center [737, 395] width 93 height 18
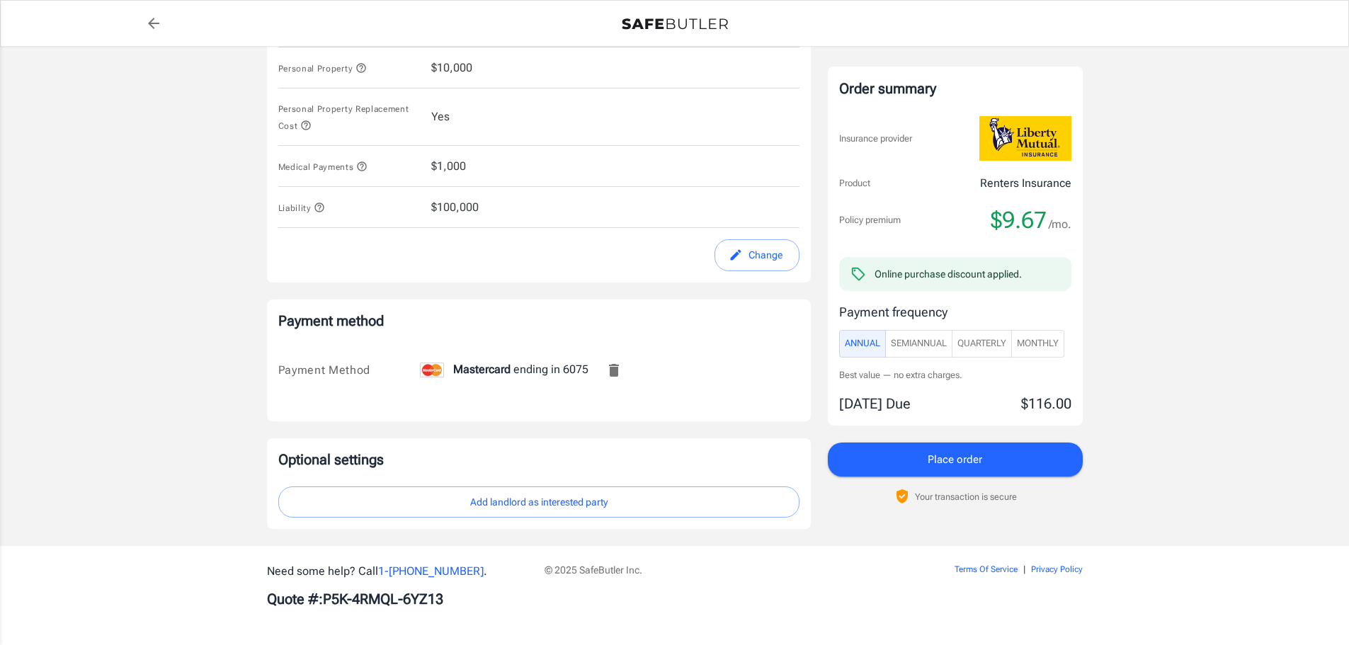
scroll to position [674, 0]
click at [938, 340] on span "SemiAnnual" at bounding box center [919, 344] width 56 height 16
click at [983, 348] on span "Quarterly" at bounding box center [982, 344] width 49 height 16
click at [1057, 340] on span "Monthly" at bounding box center [1038, 344] width 42 height 16
click at [866, 343] on span "Annual" at bounding box center [862, 344] width 35 height 16
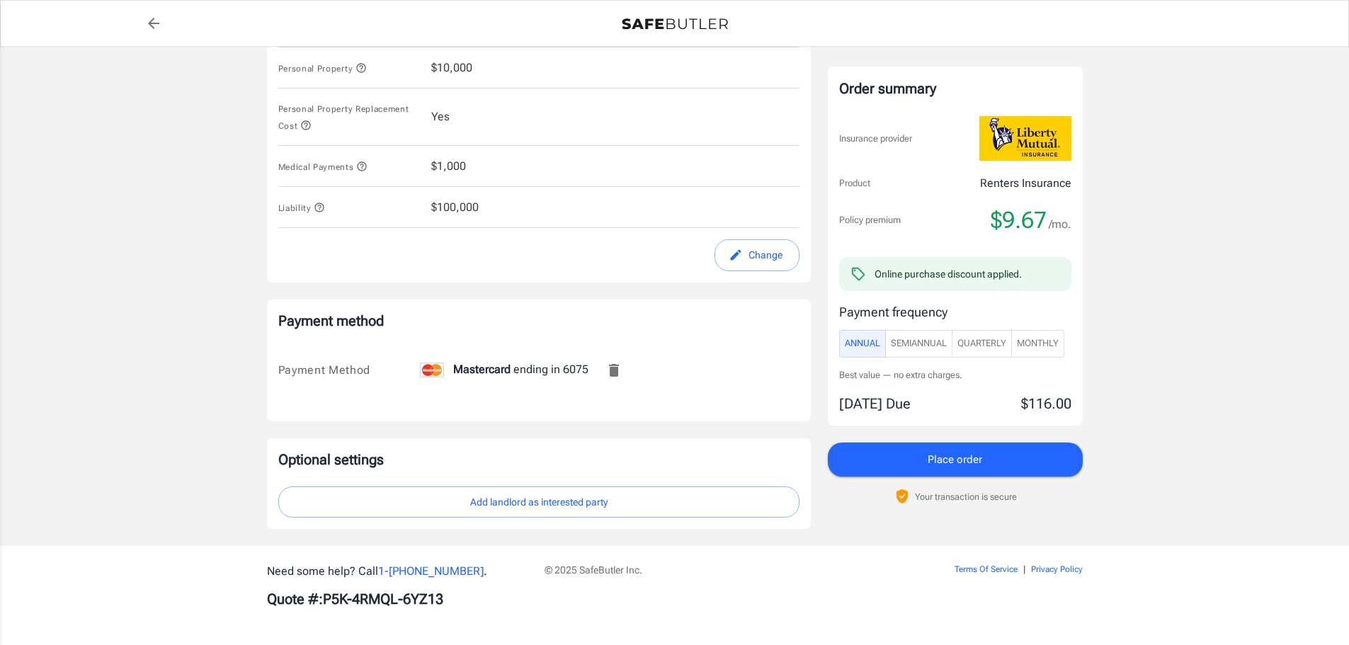
click at [994, 451] on button "Place order" at bounding box center [955, 460] width 255 height 34
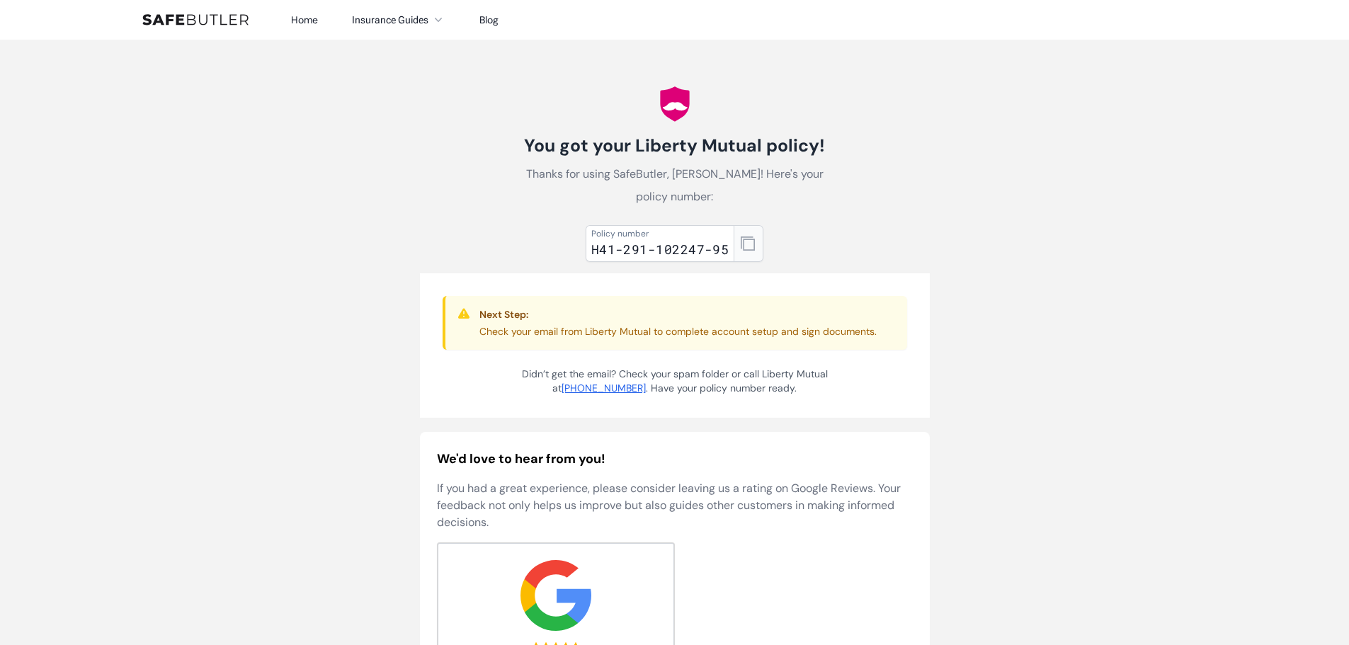
click at [750, 237] on icon "button" at bounding box center [748, 244] width 14 height 14
